Goal: Transaction & Acquisition: Purchase product/service

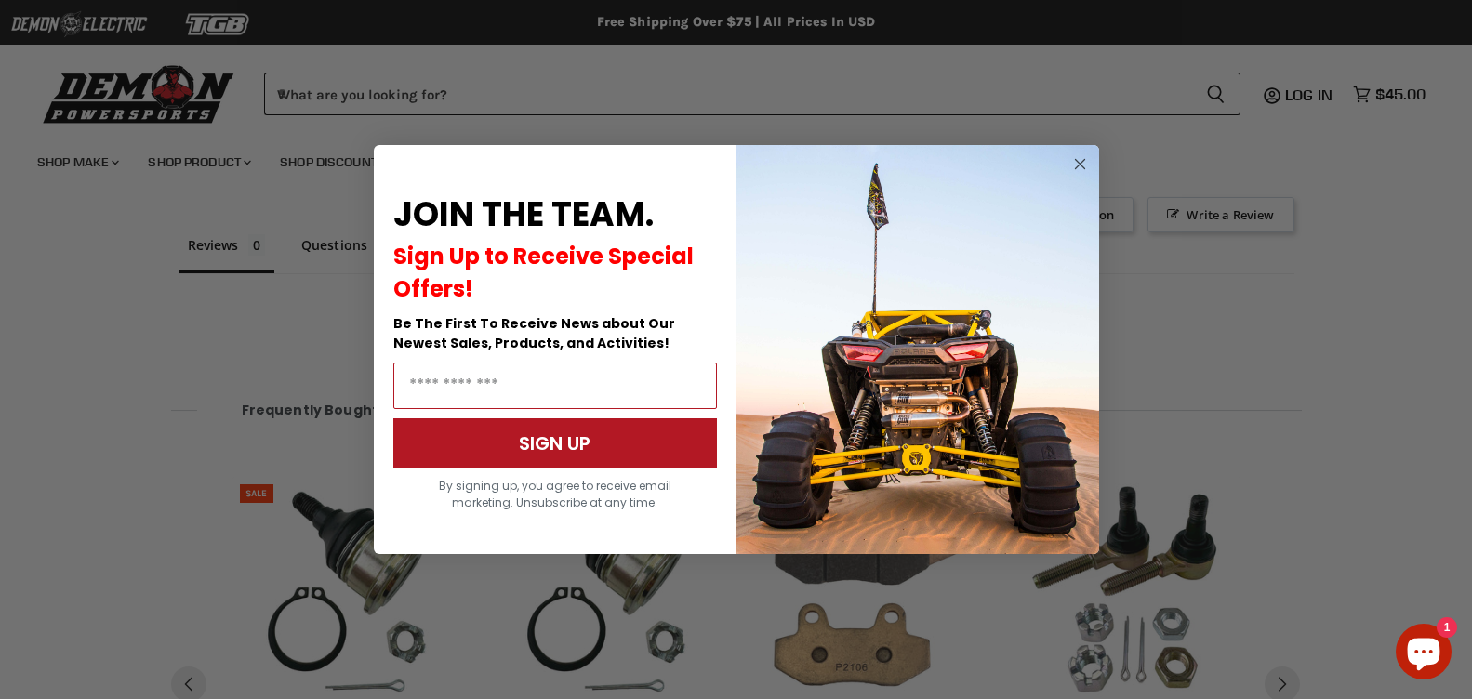
scroll to position [1380, 0]
